Goal: Information Seeking & Learning: Check status

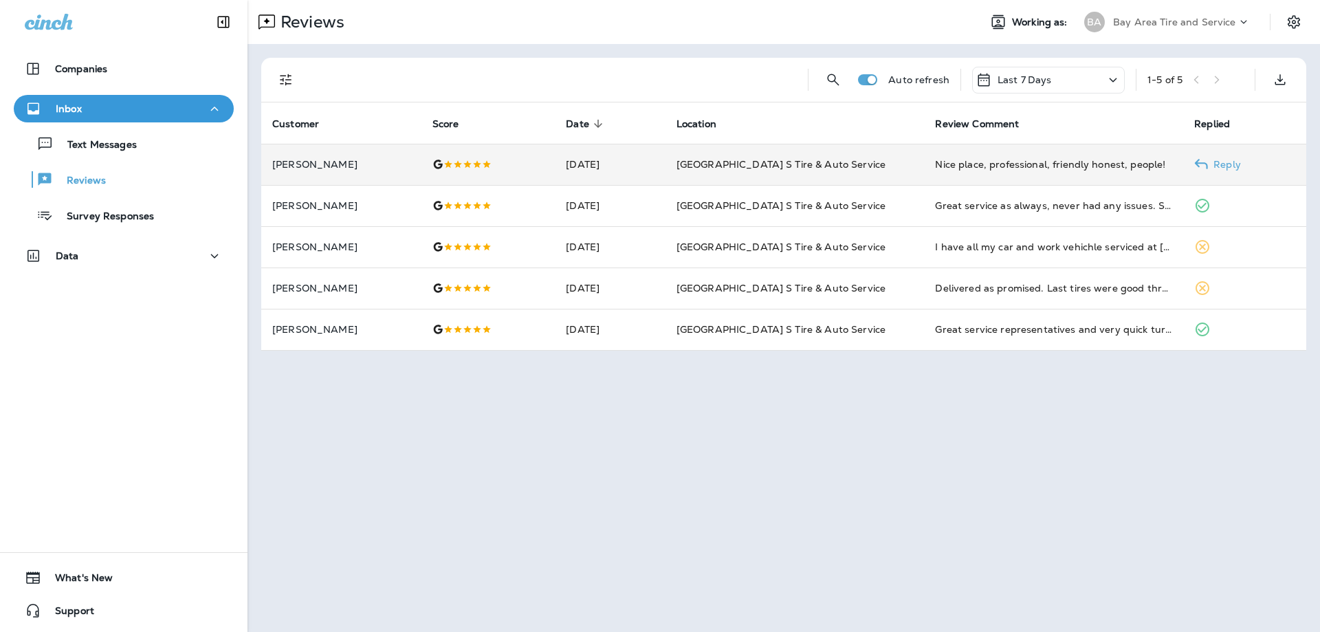
click at [1088, 168] on div "Nice place, professional, friendly honest, people!" at bounding box center [1053, 164] width 237 height 14
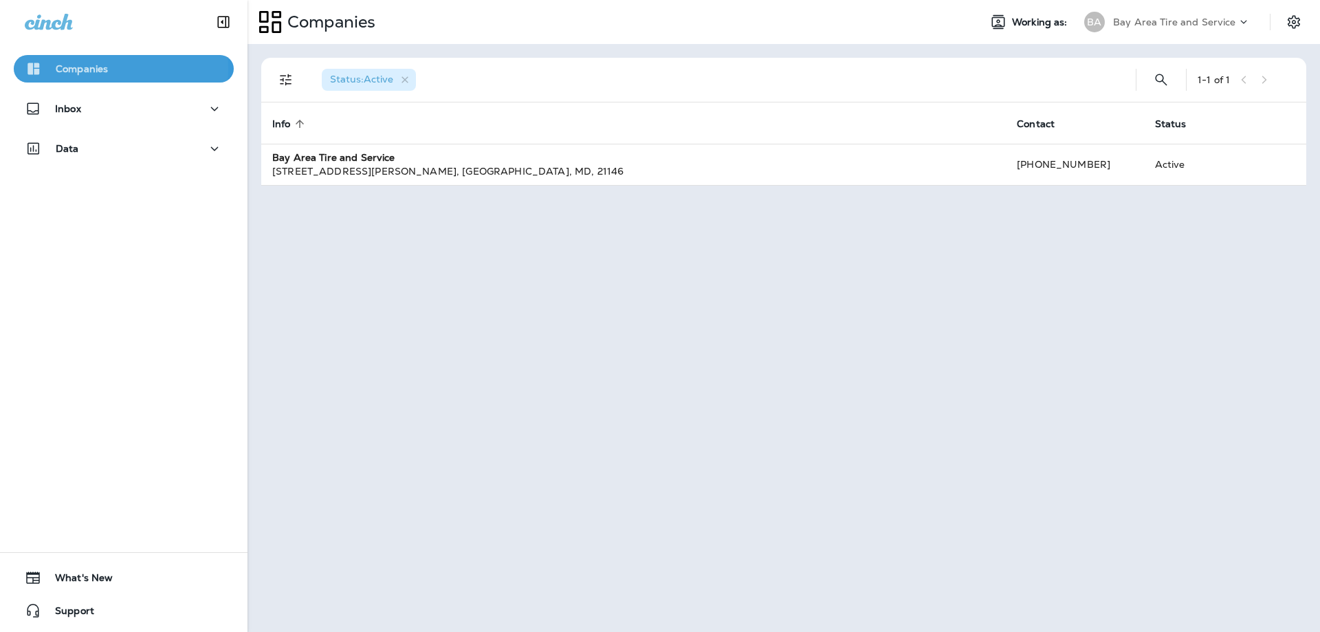
click at [69, 69] on p "Companies" at bounding box center [82, 68] width 52 height 11
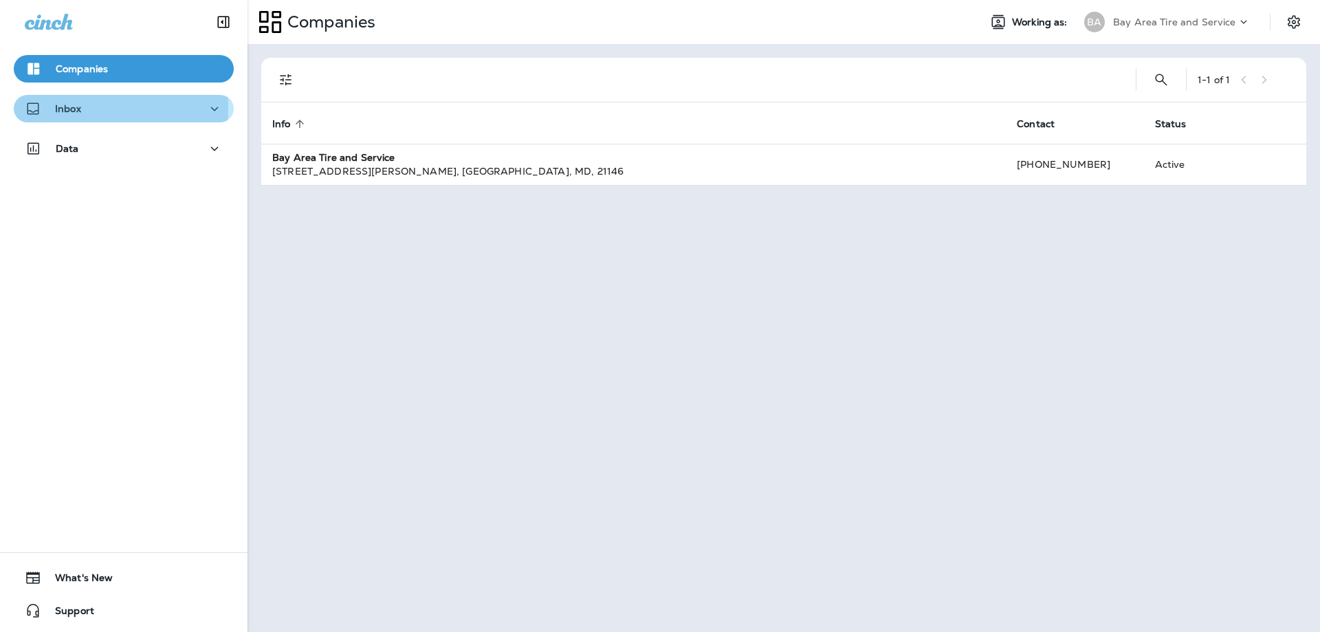
click at [55, 107] on p "Inbox" at bounding box center [68, 108] width 26 height 11
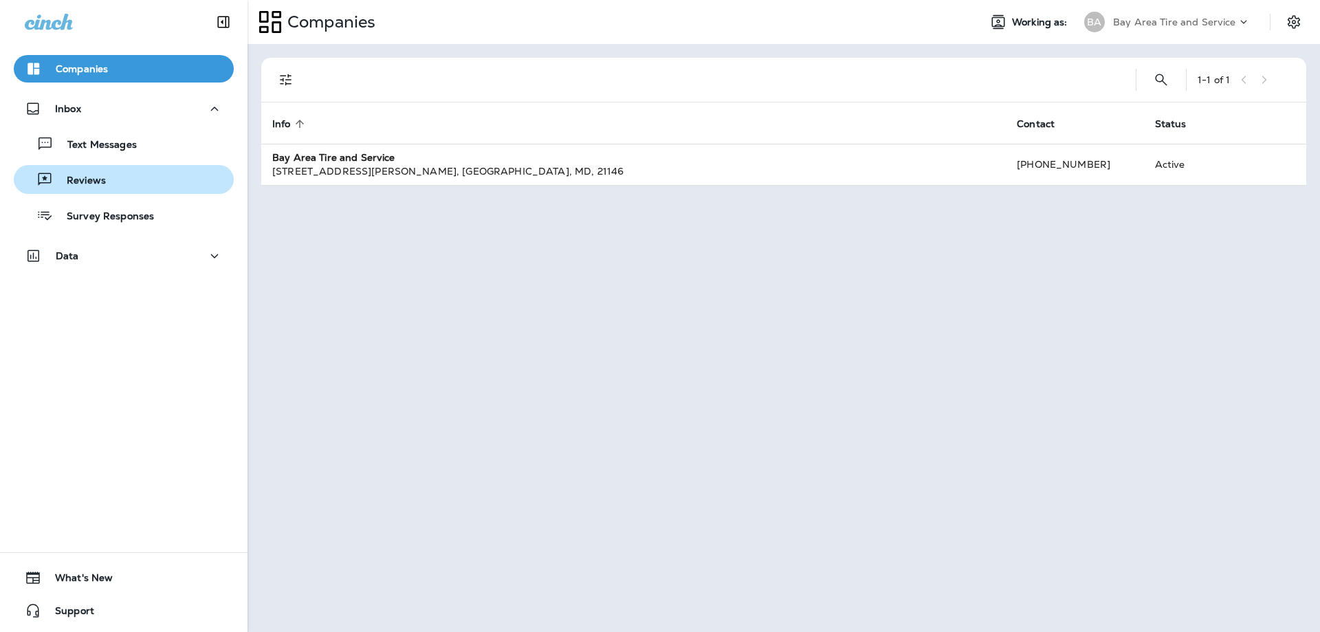
click at [61, 179] on p "Reviews" at bounding box center [79, 181] width 53 height 13
